Goal: Information Seeking & Learning: Learn about a topic

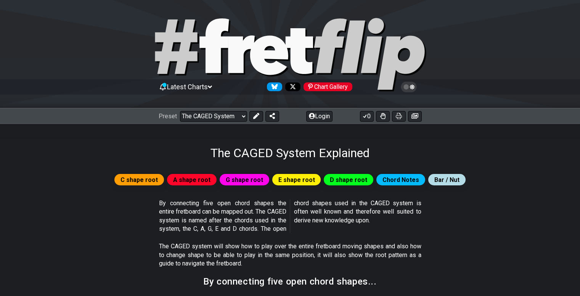
select select "/the-caged-system"
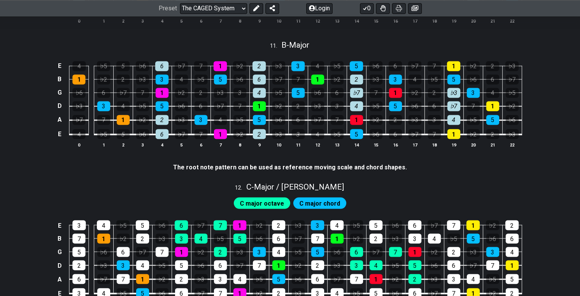
scroll to position [1293, 0]
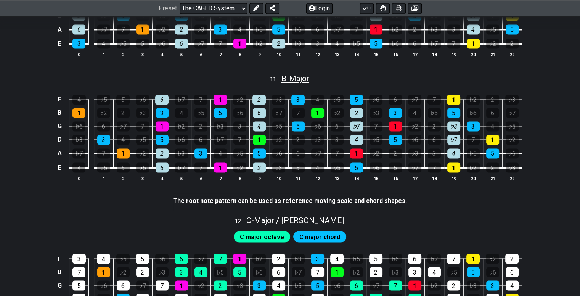
click at [291, 81] on span "B - Major" at bounding box center [296, 78] width 28 height 9
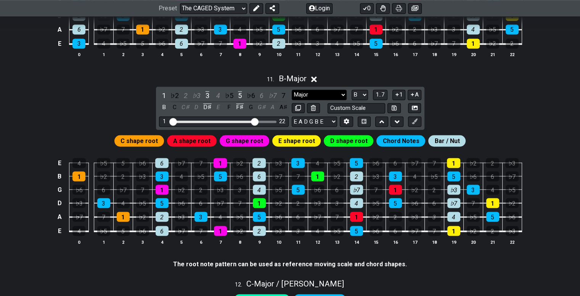
click at [305, 97] on select "Major Major chords Minor Pentatonic Major Pentatonic Minor Blues Major Blues Ma…" at bounding box center [319, 95] width 55 height 10
click at [303, 97] on select "Major Major chords Minor Pentatonic Major Pentatonic Minor Blues Major Blues Ma…" at bounding box center [319, 95] width 55 height 10
click at [363, 96] on select "A♭ A A♯ B♭ B C C♯ D♭ D D♯ E♭ E F F♯ G♭ G G♯" at bounding box center [360, 95] width 16 height 10
select select "G"
click at [352, 91] on select "A♭ A A♯ B♭ B C C♯ D♭ D D♯ E♭ E F F♯ G♭ G G♯" at bounding box center [360, 95] width 16 height 10
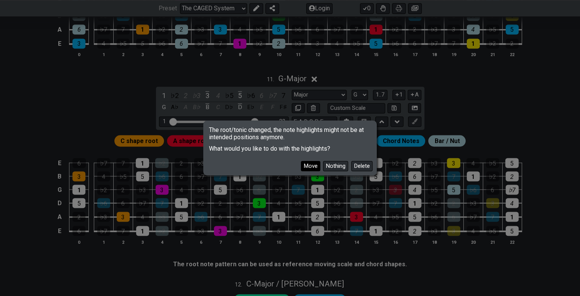
click at [313, 167] on button "Move" at bounding box center [310, 166] width 19 height 10
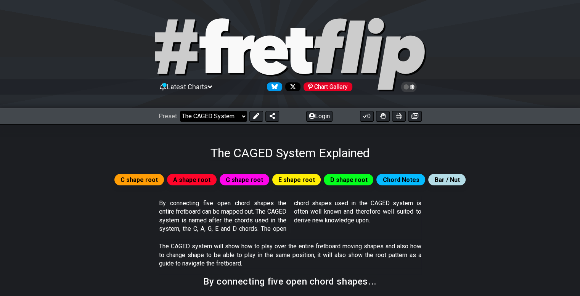
click at [202, 116] on select "Welcome to #fretflip! Initial Preset Custom Preset Minor Pentatonic Major Penta…" at bounding box center [213, 116] width 67 height 11
click at [180, 111] on select "Welcome to #fretflip! Initial Preset Custom Preset Minor Pentatonic Major Penta…" at bounding box center [213, 116] width 67 height 11
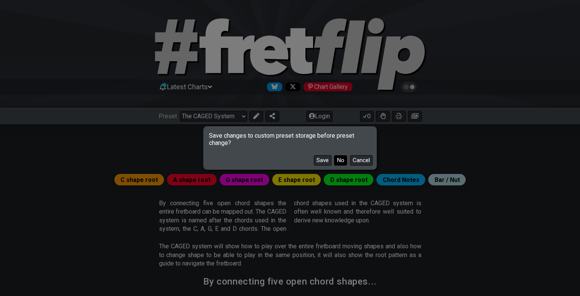
click at [339, 162] on button "No" at bounding box center [340, 160] width 13 height 10
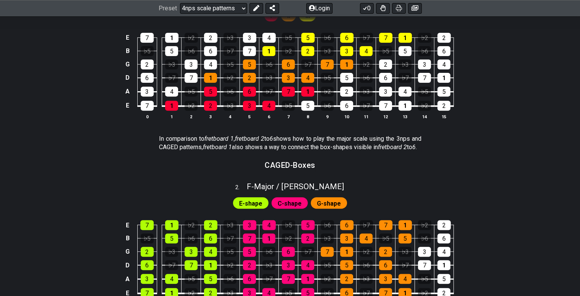
scroll to position [277, 0]
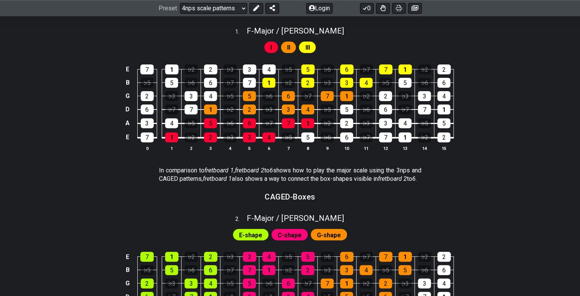
click at [339, 162] on div "E 7 1 ♭2 2 ♭3 3 4 ♭5 5 ♭6 6 ♭7 7 1 ♭2 2 B ♭5 5 ♭6 6 ♭7 7 1 ♭2 2 ♭3 3 4 ♭5 5 ♭6 …" at bounding box center [290, 108] width 580 height 107
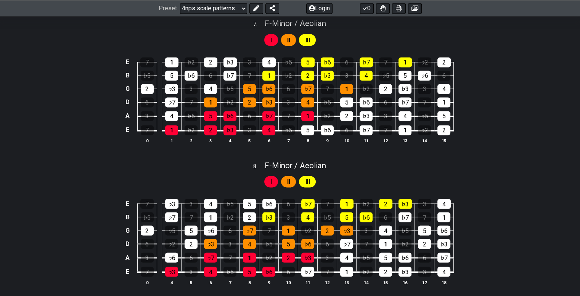
scroll to position [1309, 0]
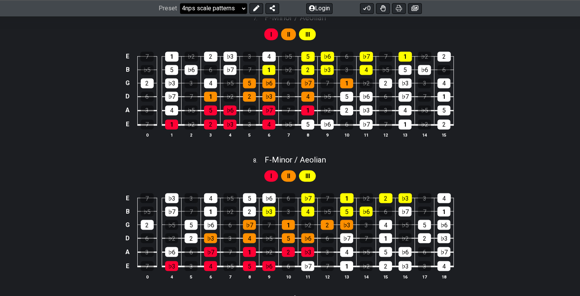
click at [204, 3] on div "Preset Welcome to #fretflip! Initial Preset Custom Preset Minor Pentatonic Majo…" at bounding box center [290, 8] width 580 height 17
click at [205, 4] on select "Welcome to #fretflip! Initial Preset Custom Preset Minor Pentatonic Major Penta…" at bounding box center [213, 8] width 67 height 11
click at [180, 14] on select "Welcome to #fretflip! Initial Preset Custom Preset Minor Pentatonic Major Penta…" at bounding box center [213, 8] width 67 height 11
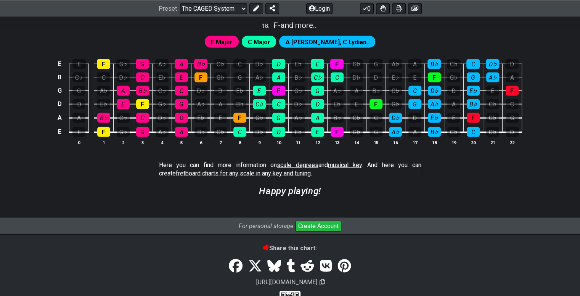
scroll to position [2088, 0]
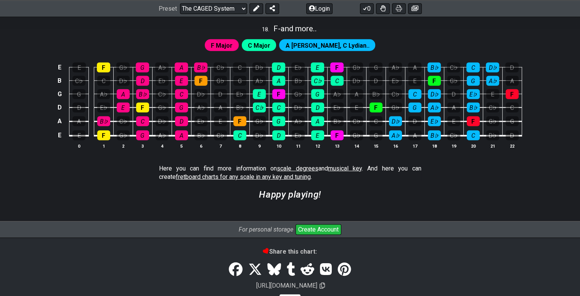
click at [242, 180] on span "fretboard charts for any scale in any key and tuning" at bounding box center [243, 176] width 135 height 7
select select "/guitar-scales"
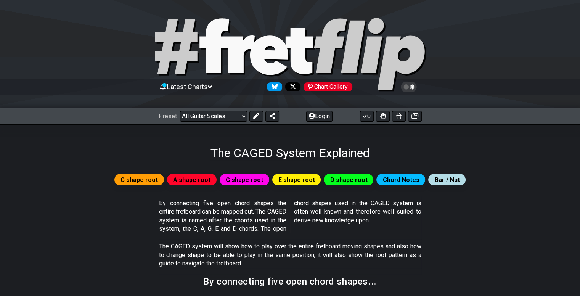
select select "C"
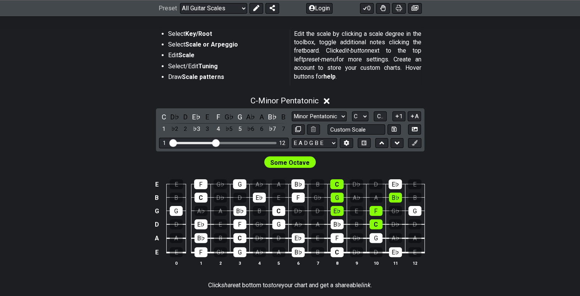
scroll to position [157, 0]
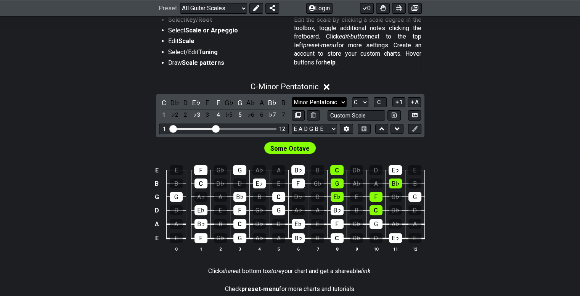
click at [330, 98] on select "Minor Pentatonic Root Minor Pentatonic Major Pentatonic Minor Blues Major Blues…" at bounding box center [319, 102] width 55 height 10
select select "Major / [PERSON_NAME]"
click at [292, 97] on select "Minor Pentatonic Root Minor Pentatonic Major Pentatonic Minor Blues Major Blues…" at bounding box center [319, 102] width 55 height 10
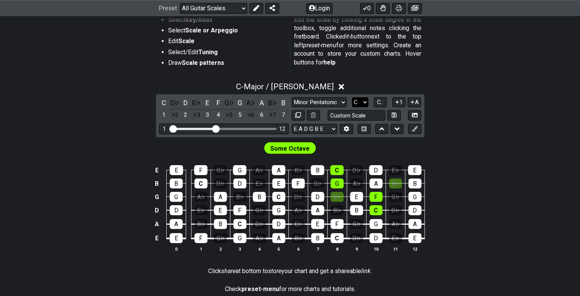
click at [361, 101] on select "A♭ A A♯ B♭ B C C♯ D♭ D D♯ E♭ E F F♯ G♭ G G♯" at bounding box center [360, 102] width 16 height 10
select select "F"
click at [352, 97] on select "A♭ A A♯ B♭ B C C♯ D♭ D D♯ E♭ E F F♯ G♭ G G♯" at bounding box center [360, 102] width 16 height 10
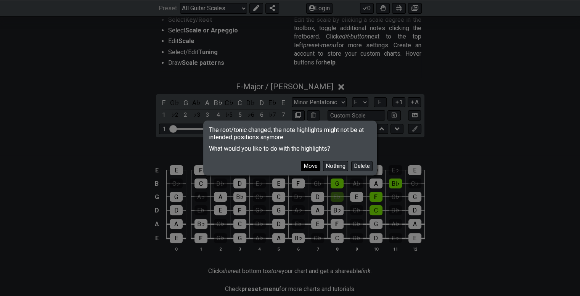
click at [314, 168] on button "Move" at bounding box center [310, 166] width 19 height 10
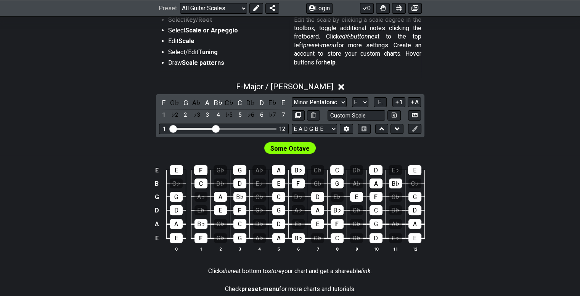
click at [296, 147] on span "Some Octave" at bounding box center [290, 148] width 39 height 11
